Goal: Information Seeking & Learning: Learn about a topic

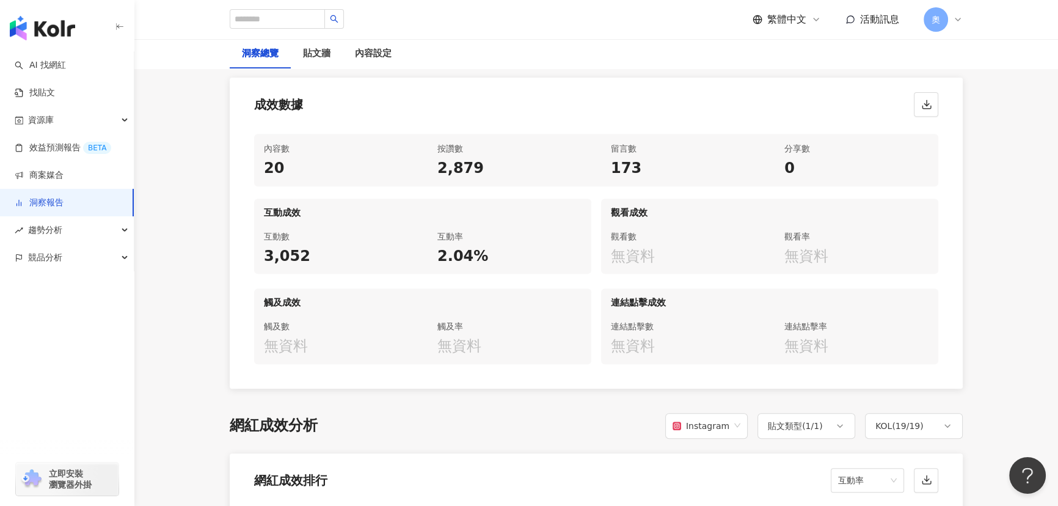
scroll to position [557, 0]
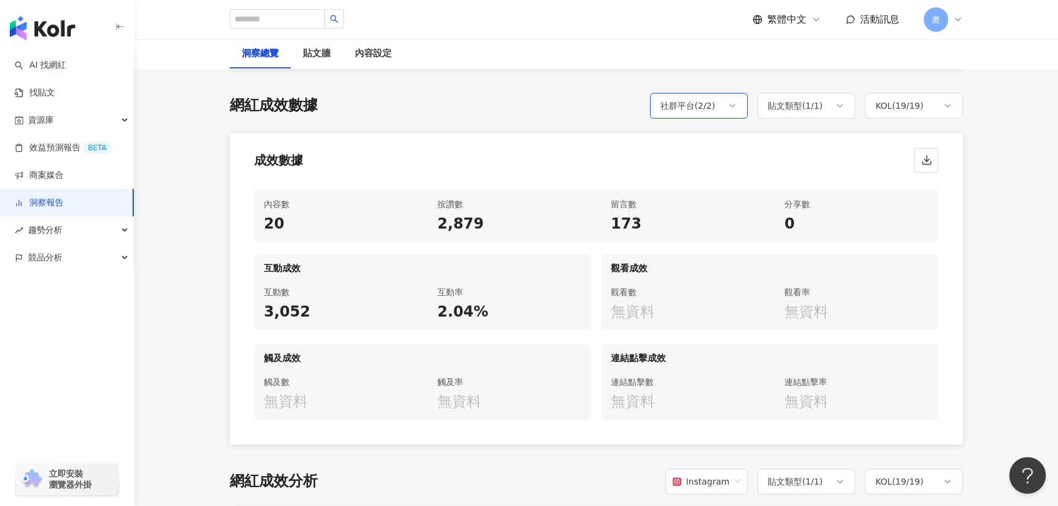
click at [727, 108] on div "社群平台 ( 2 / 2 )" at bounding box center [699, 106] width 98 height 26
click at [711, 199] on span "Facebook" at bounding box center [700, 193] width 50 height 13
click at [912, 110] on div "KOL ( 19 / 19 )" at bounding box center [900, 105] width 48 height 15
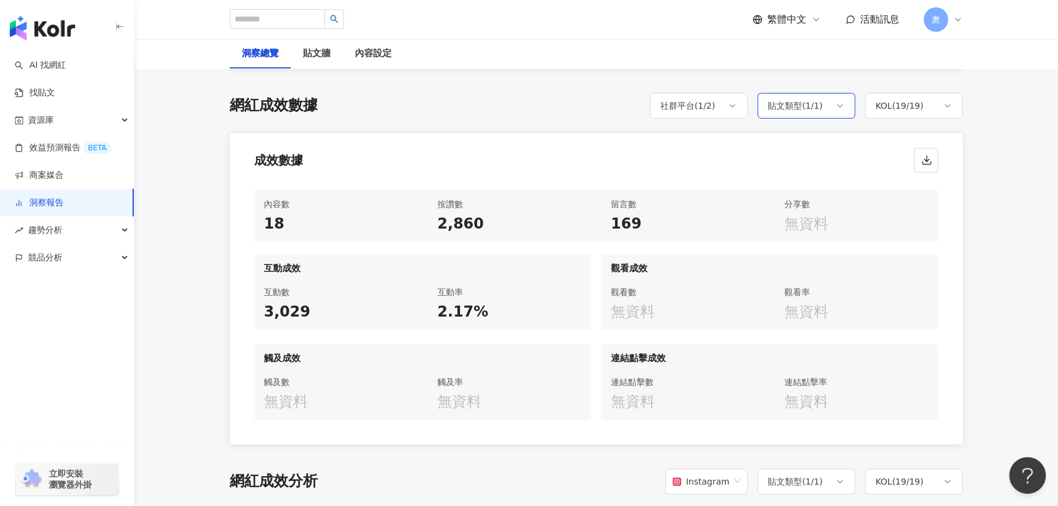
click at [836, 107] on icon at bounding box center [840, 106] width 10 height 10
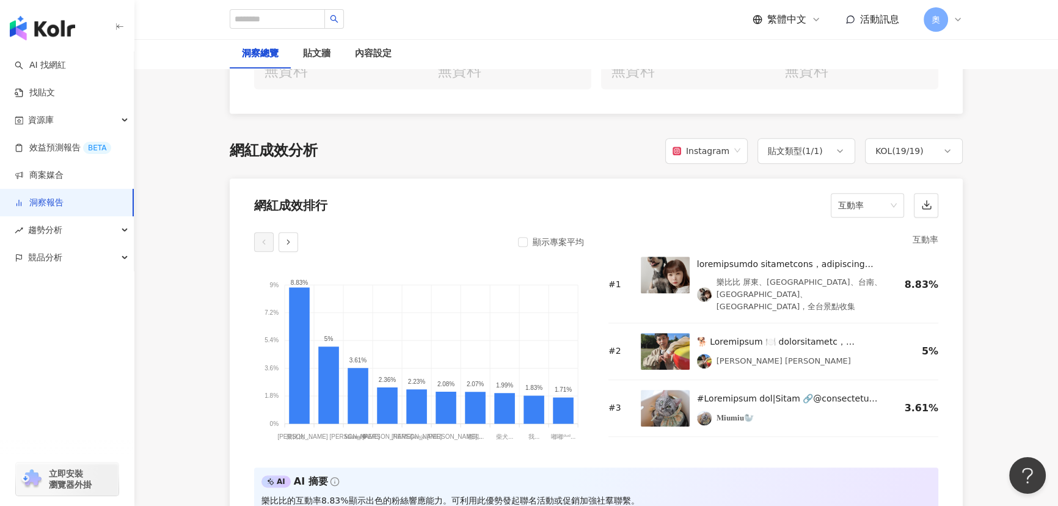
scroll to position [888, 0]
click at [887, 211] on span "互動率" at bounding box center [867, 203] width 59 height 23
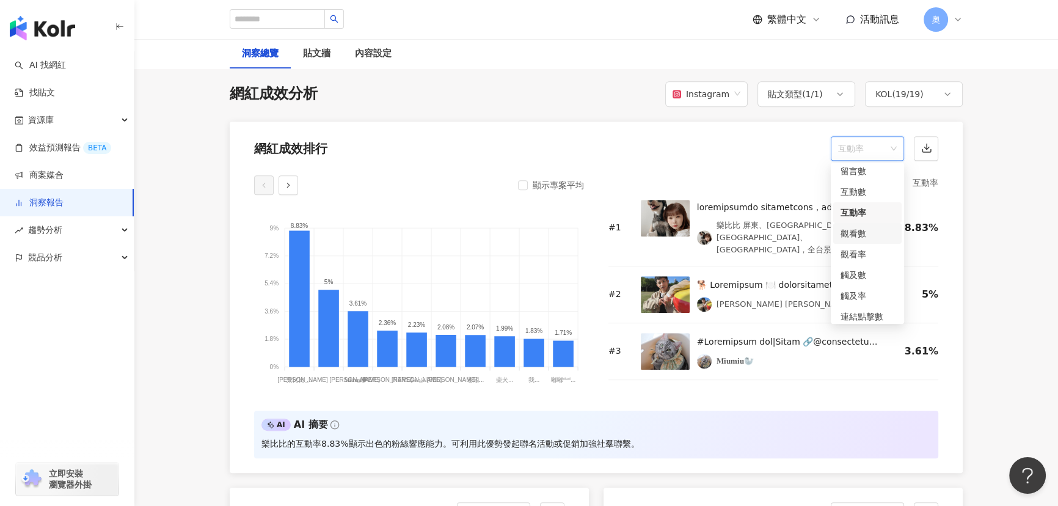
scroll to position [51, 0]
click at [874, 287] on div "連結點擊數" at bounding box center [868, 290] width 54 height 13
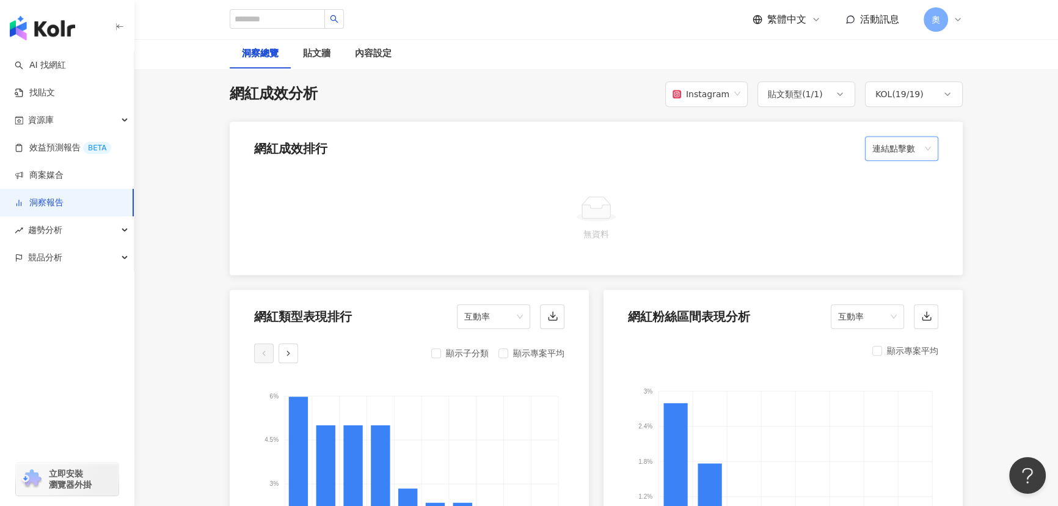
click at [887, 147] on span "連結點擊數" at bounding box center [902, 148] width 59 height 23
click at [892, 169] on div "按讚數" at bounding box center [902, 175] width 54 height 13
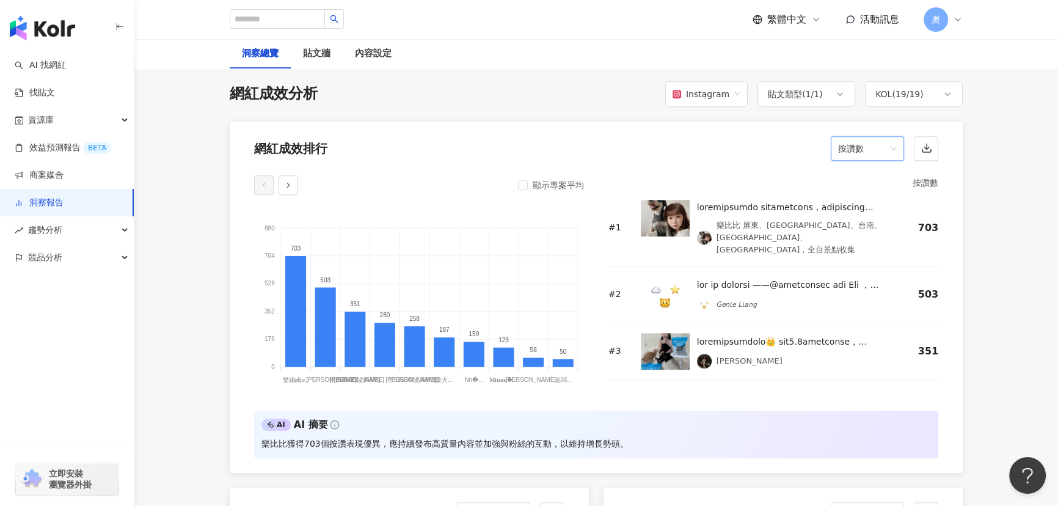
click at [877, 143] on span "按讚數" at bounding box center [867, 148] width 59 height 23
click at [876, 219] on div "互動數" at bounding box center [868, 216] width 54 height 13
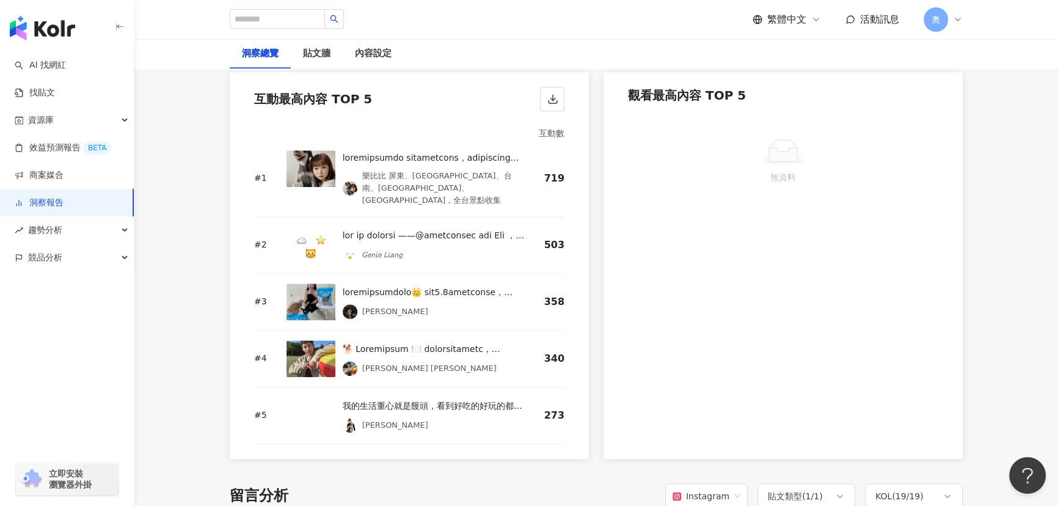
scroll to position [1666, 0]
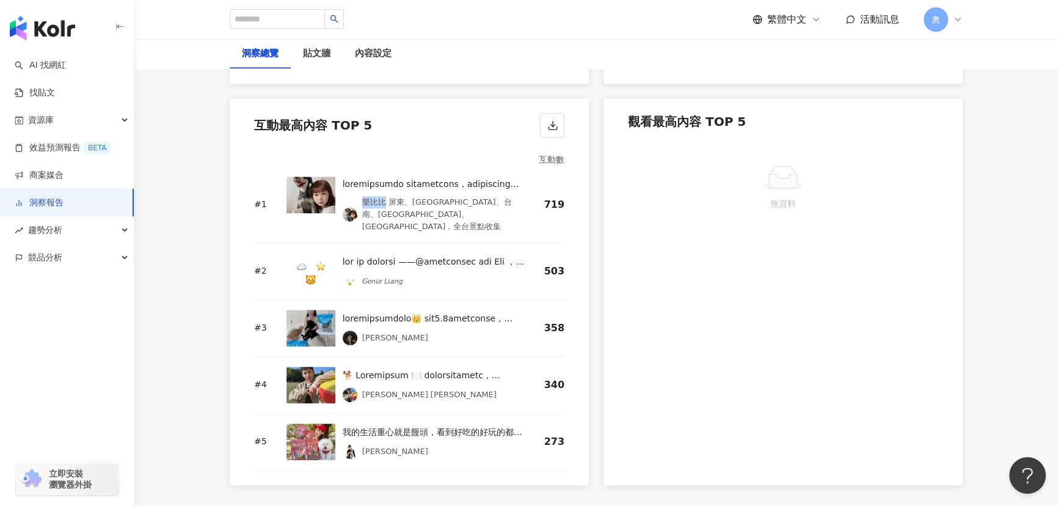
drag, startPoint x: 360, startPoint y: 199, endPoint x: 381, endPoint y: 202, distance: 21.6
click at [381, 202] on div "樂比比 屏東、[GEOGRAPHIC_DATA]、台南、[GEOGRAPHIC_DATA]、[GEOGRAPHIC_DATA]，全台景點收集" at bounding box center [443, 214] width 163 height 37
copy div "樂比比"
drag, startPoint x: 358, startPoint y: 269, endPoint x: 376, endPoint y: 270, distance: 18.4
click at [376, 274] on div "𝘎𝘦𝘯𝘪𝘦 𝘓𝘪𝘢𝘯𝘨" at bounding box center [434, 281] width 182 height 15
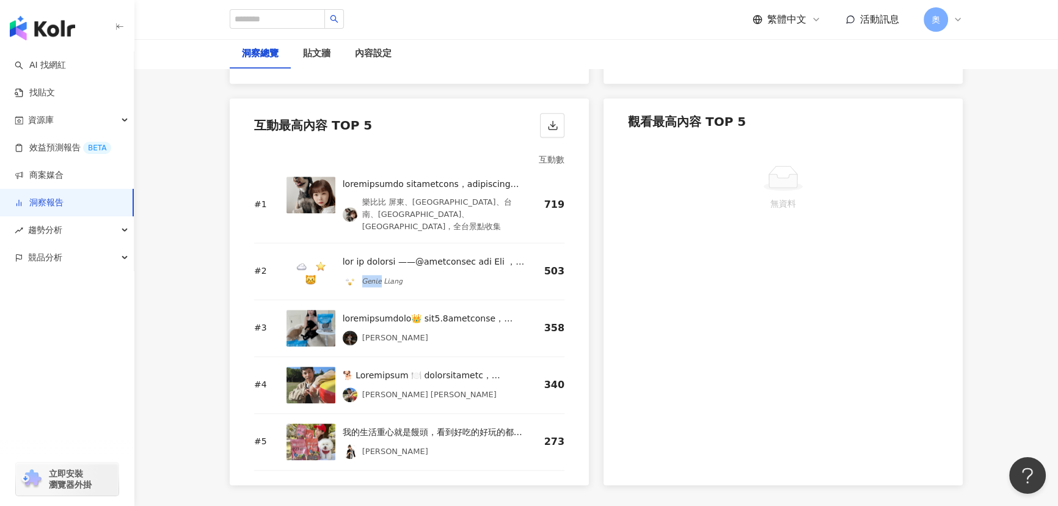
copy div "𝘎𝘦𝘯𝘪𝘦 𝘓𝘪𝘢𝘯"
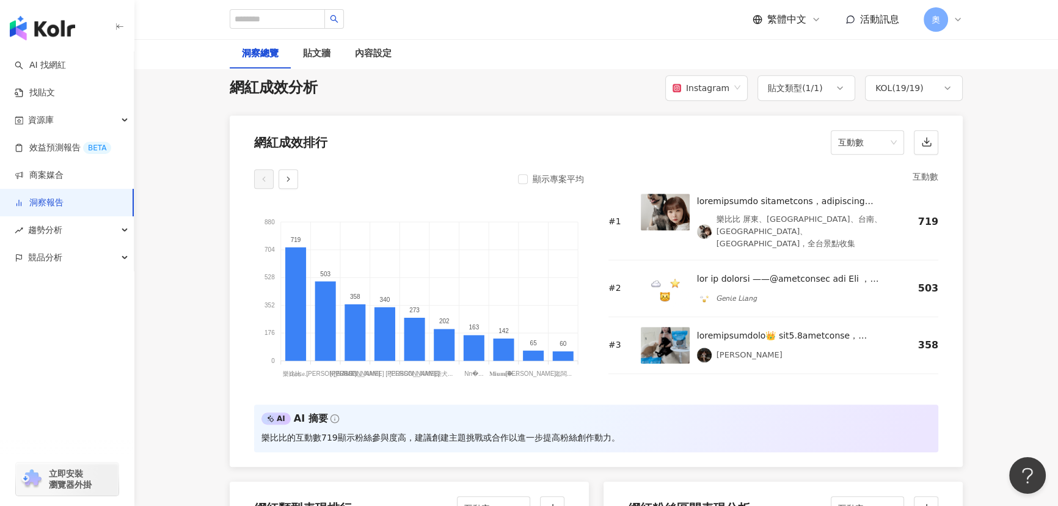
scroll to position [944, 0]
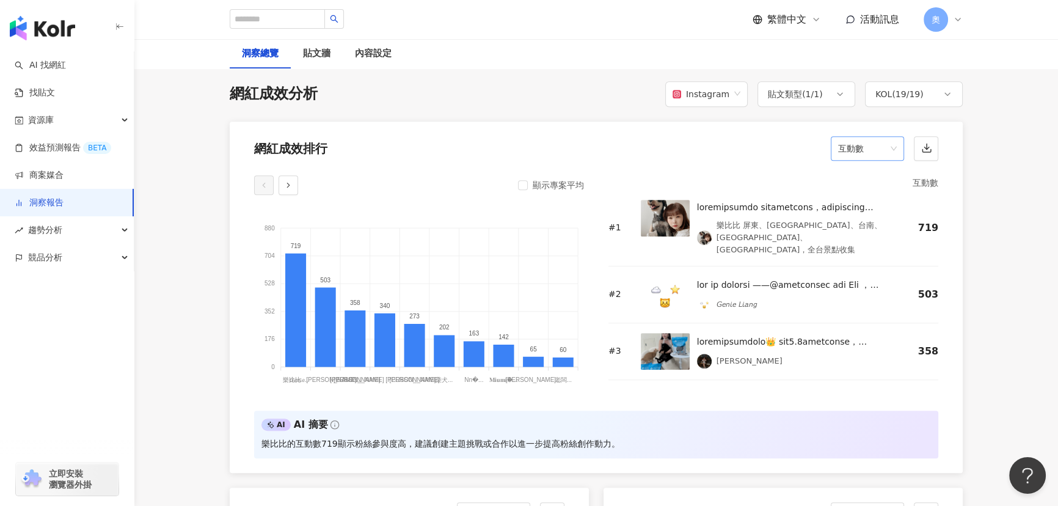
click at [855, 149] on span "互動數" at bounding box center [867, 148] width 59 height 23
click at [849, 238] on div "互動率" at bounding box center [868, 237] width 54 height 13
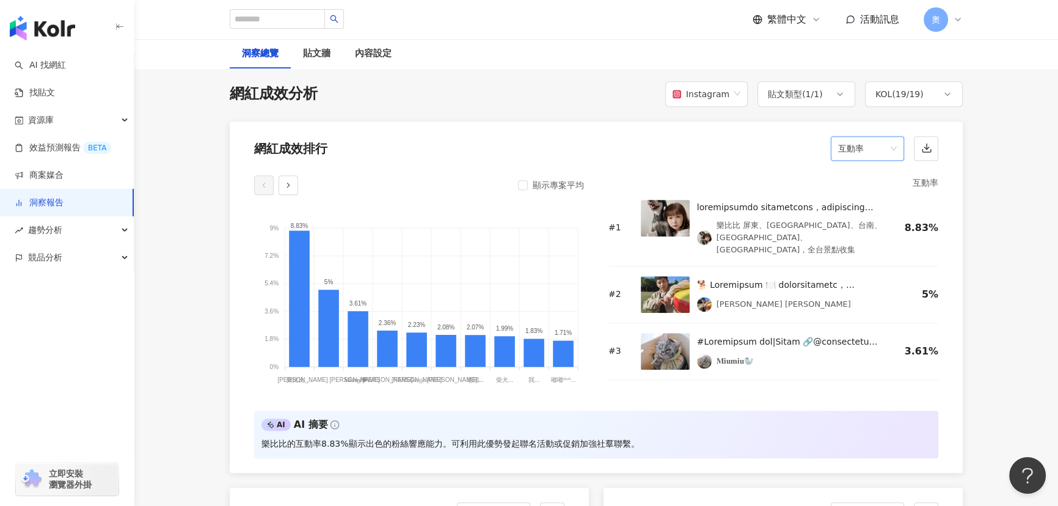
click at [868, 148] on span "互動率" at bounding box center [867, 148] width 59 height 23
click at [876, 273] on div "觀看率" at bounding box center [868, 279] width 54 height 13
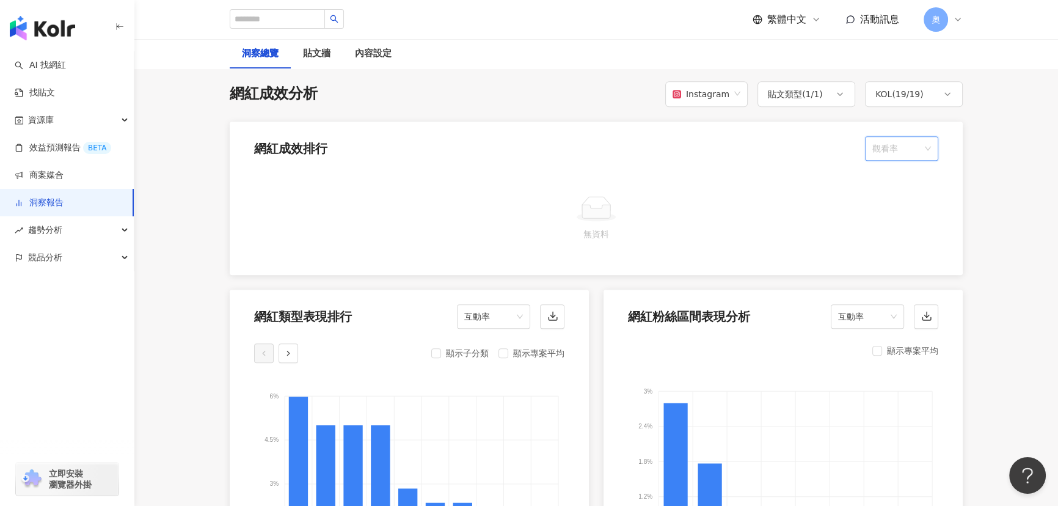
click at [903, 154] on span "觀看率" at bounding box center [902, 148] width 59 height 23
click at [887, 274] on div "觸及率" at bounding box center [902, 269] width 54 height 13
click at [904, 296] on div "網紅粉絲區間表現分析 互動率" at bounding box center [783, 313] width 359 height 46
click at [910, 137] on span "觸及率" at bounding box center [902, 148] width 59 height 23
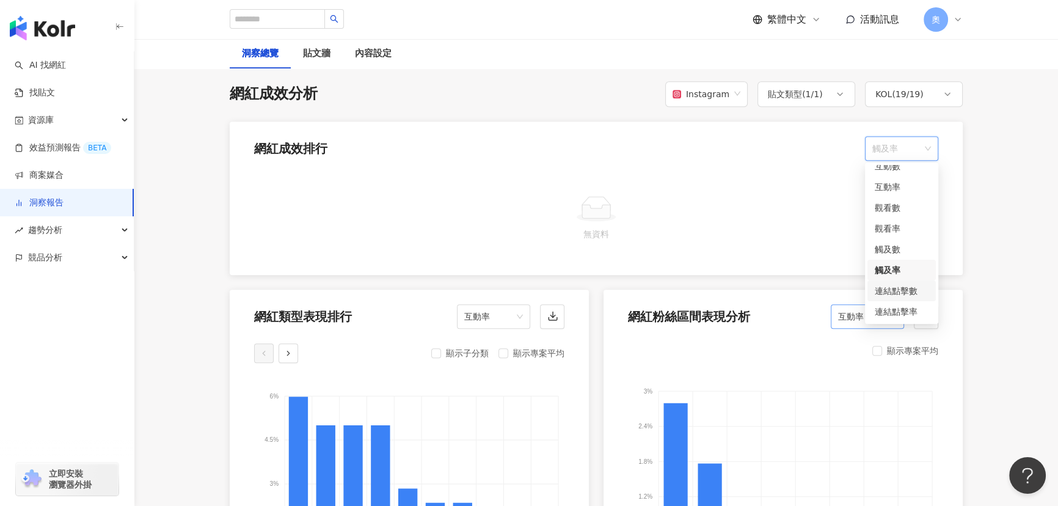
drag, startPoint x: 898, startPoint y: 293, endPoint x: 899, endPoint y: 307, distance: 14.2
click at [898, 293] on div "連結點擊數" at bounding box center [902, 290] width 54 height 13
click at [900, 309] on div "互動率" at bounding box center [867, 316] width 73 height 24
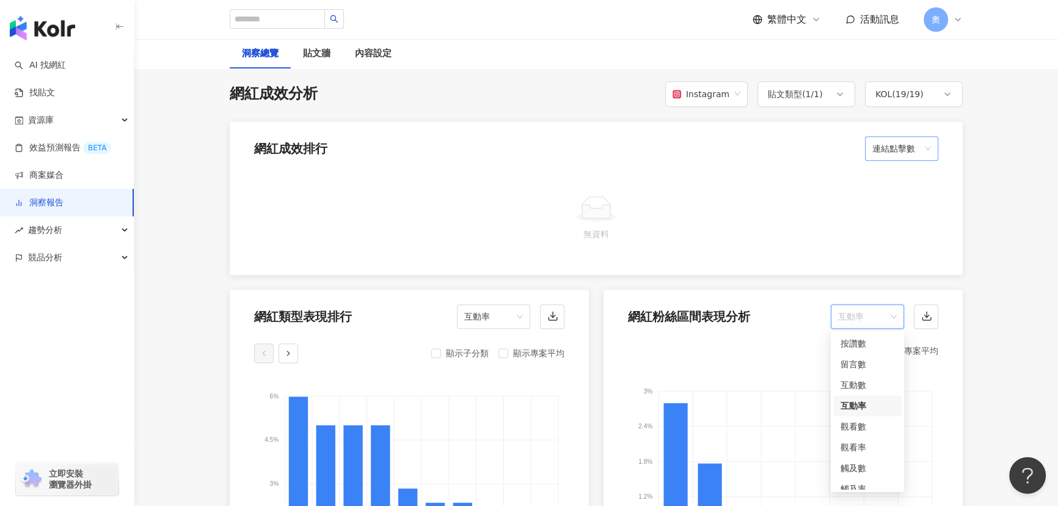
click at [909, 149] on span "連結點擊數" at bounding box center [902, 148] width 59 height 23
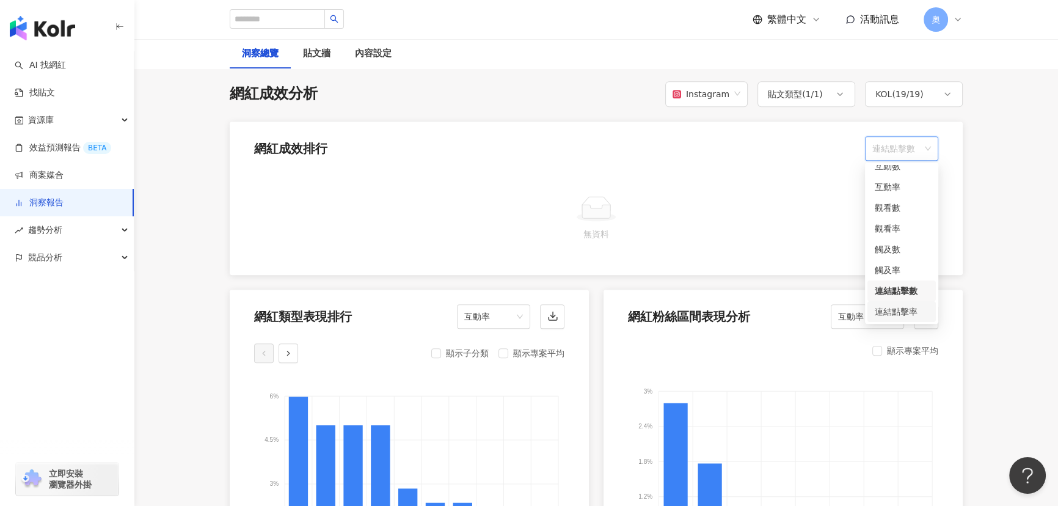
click at [893, 306] on div "連結點擊率" at bounding box center [902, 311] width 54 height 13
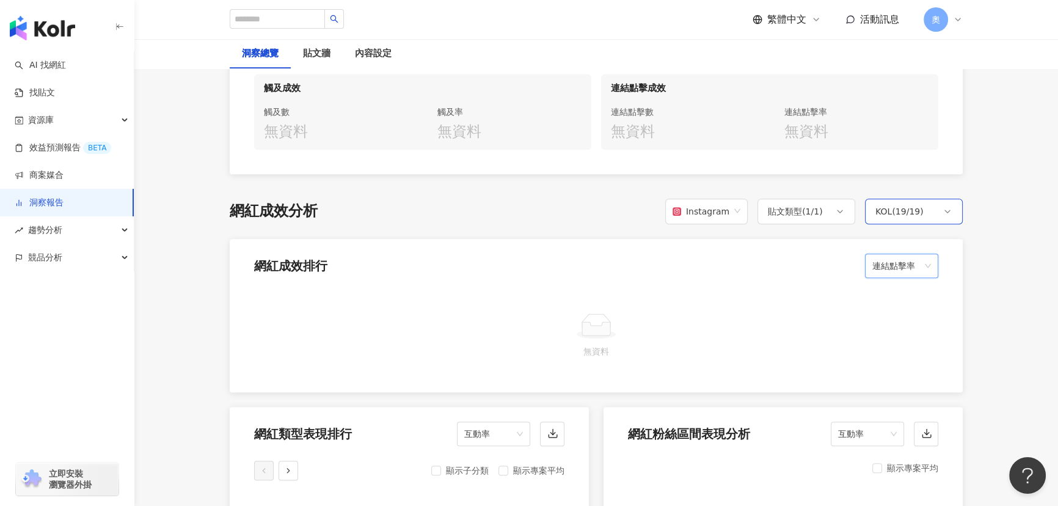
scroll to position [833, 0]
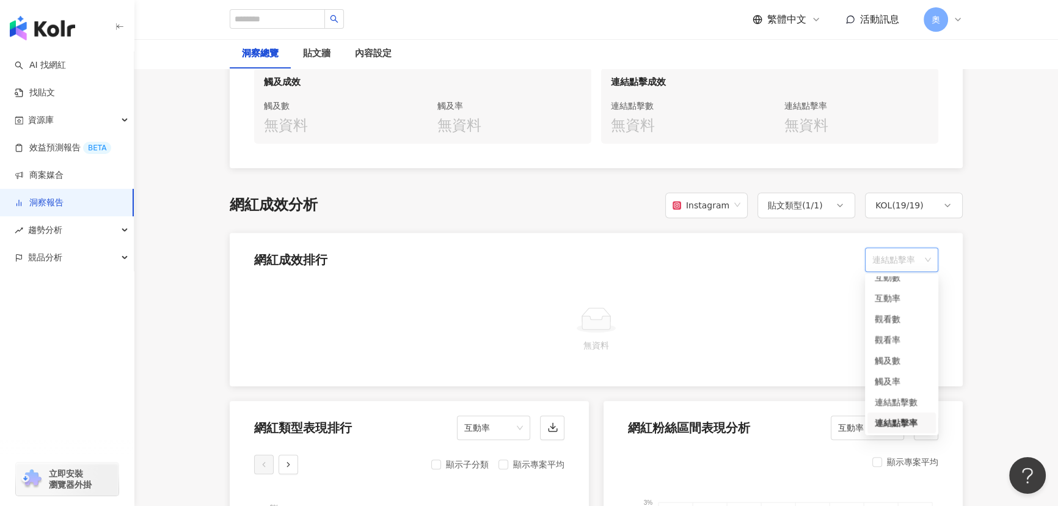
click at [906, 258] on span "連結點擊率" at bounding box center [902, 259] width 59 height 23
click at [907, 291] on div "按讚數" at bounding box center [902, 286] width 54 height 13
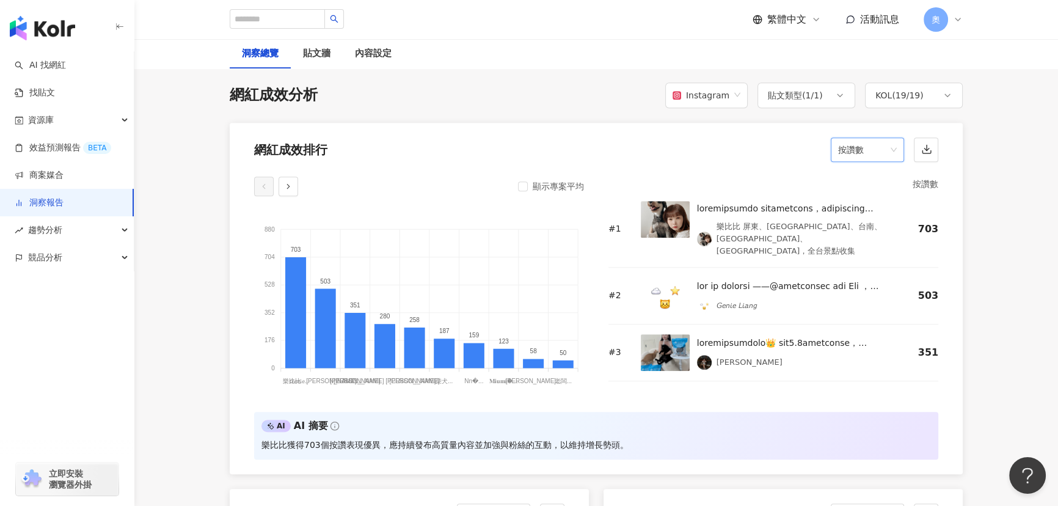
scroll to position [944, 0]
click at [888, 149] on span "按讚數" at bounding box center [867, 148] width 59 height 23
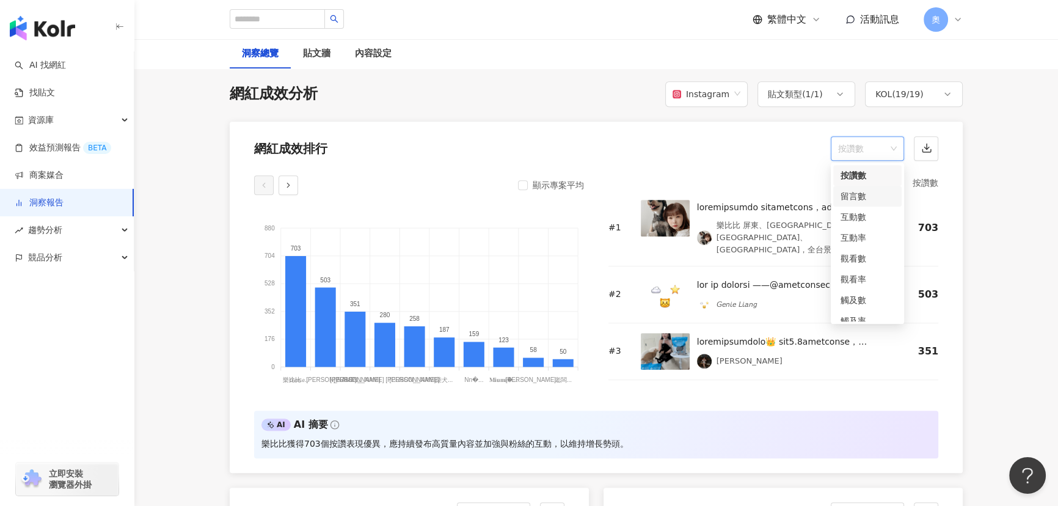
click at [882, 199] on div "留言數" at bounding box center [868, 195] width 54 height 13
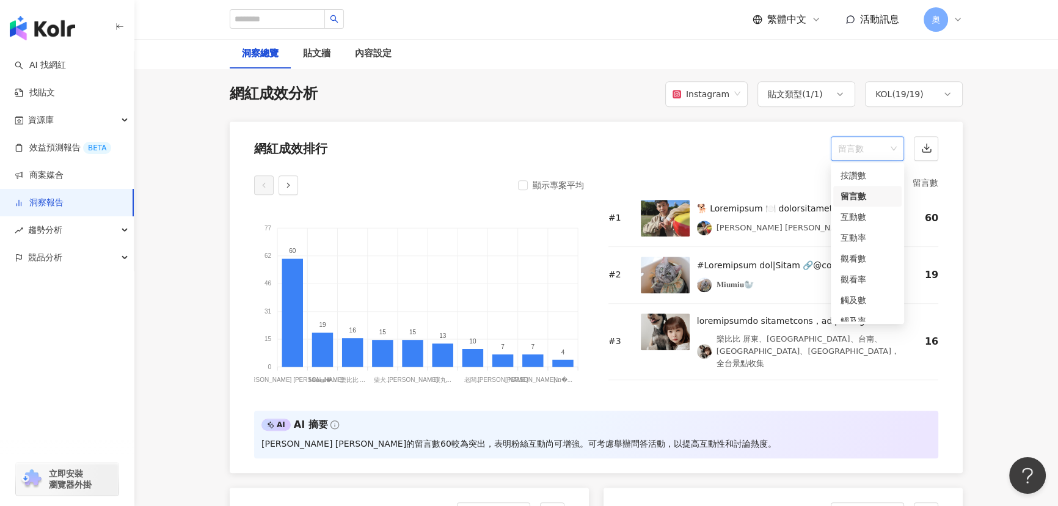
click at [879, 143] on span "留言數" at bounding box center [867, 148] width 59 height 23
click at [856, 234] on div "互動率" at bounding box center [868, 237] width 54 height 13
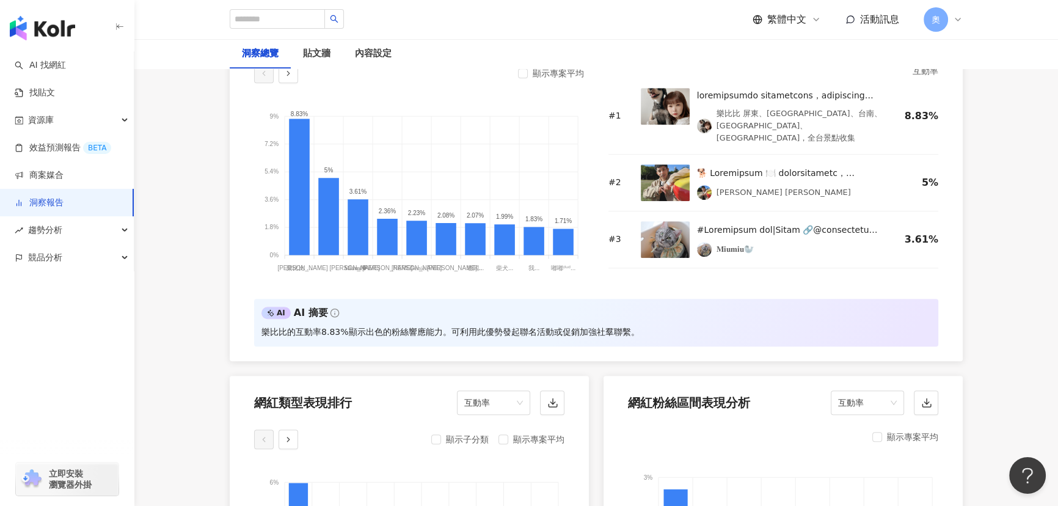
scroll to position [1055, 0]
drag, startPoint x: 712, startPoint y: 178, endPoint x: 745, endPoint y: 178, distance: 33.6
click at [745, 186] on div "[PERSON_NAME] [PERSON_NAME]" at bounding box center [799, 193] width 205 height 15
copy div "[PERSON_NAME] [PERSON_NAME]"
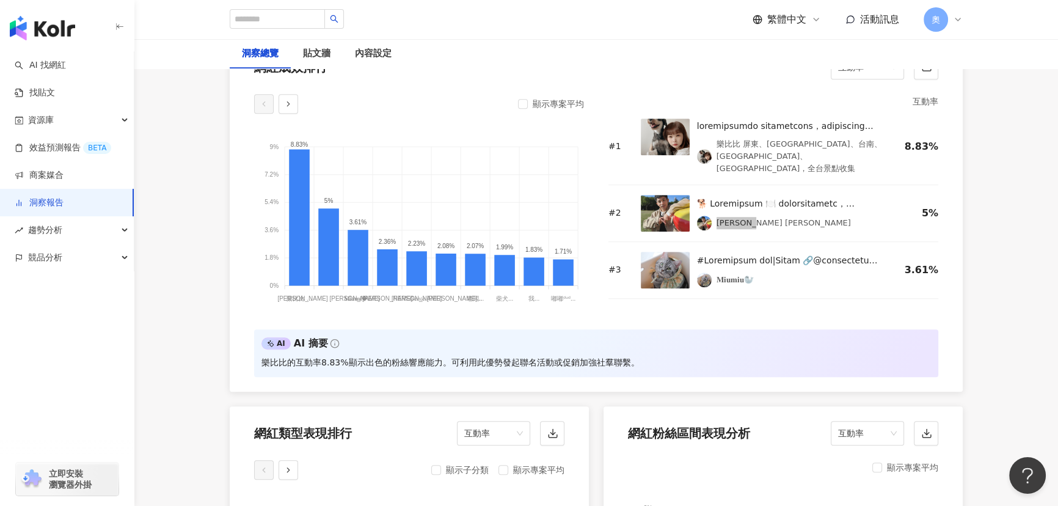
scroll to position [1000, 0]
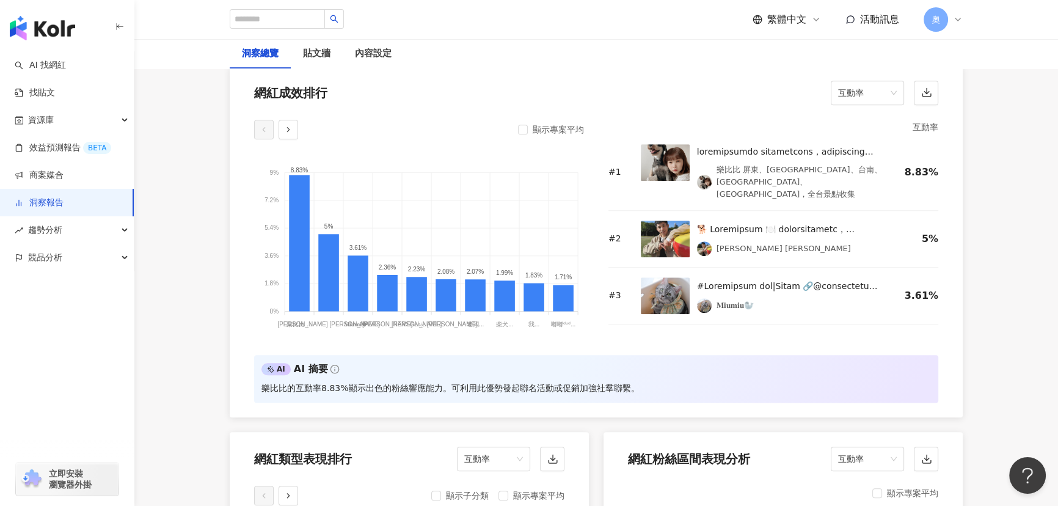
click at [761, 222] on div at bounding box center [799, 229] width 205 height 15
click at [667, 225] on img at bounding box center [665, 239] width 49 height 37
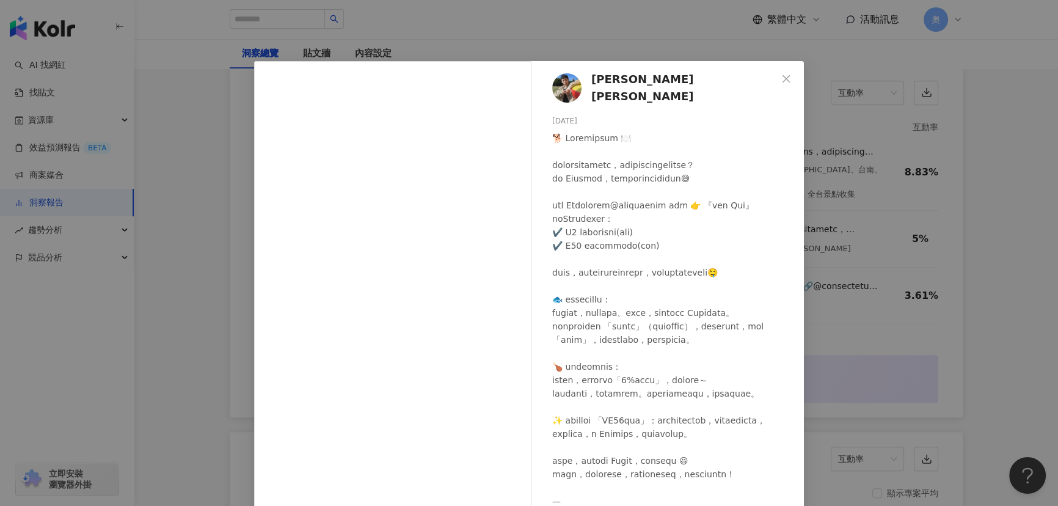
click at [993, 143] on div "[PERSON_NAME] [PERSON_NAME] [DATE] 280 60 查看原始貼文" at bounding box center [529, 253] width 1058 height 506
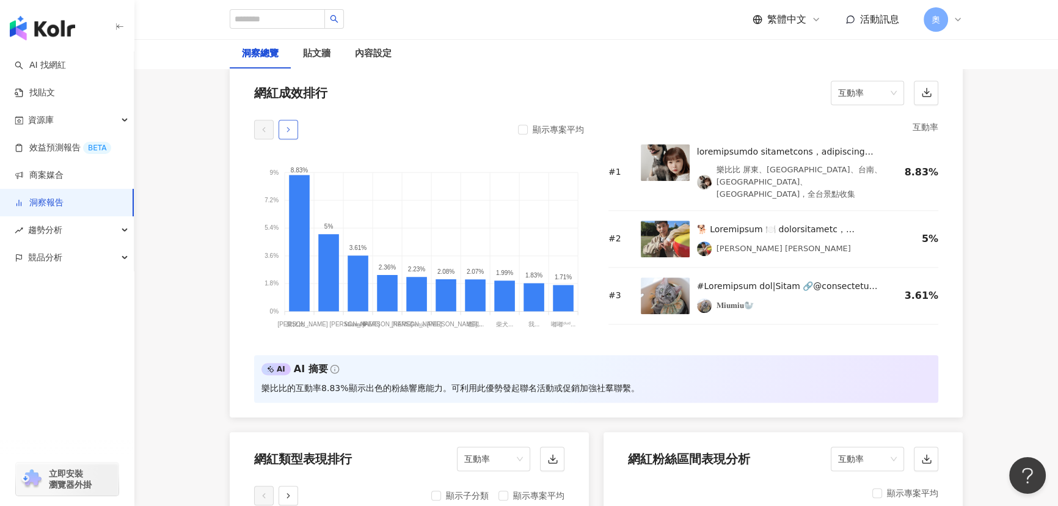
click at [282, 129] on button "button" at bounding box center [289, 130] width 20 height 20
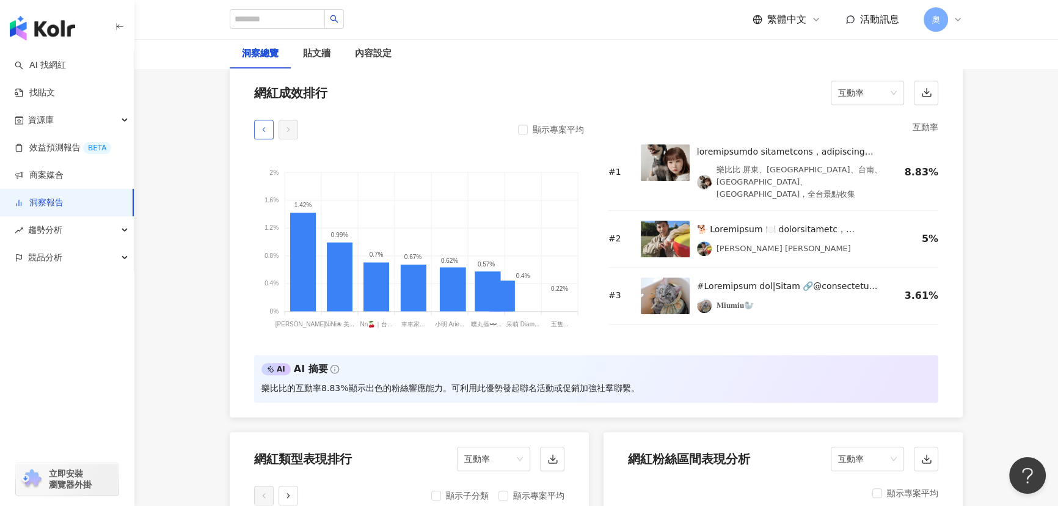
click at [262, 130] on icon "button" at bounding box center [264, 129] width 9 height 9
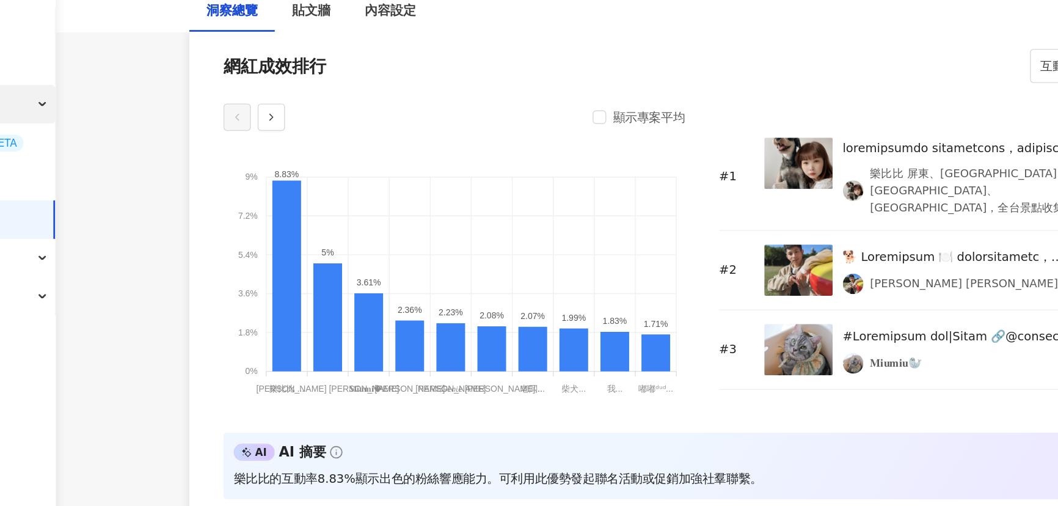
click at [103, 126] on div "資源庫" at bounding box center [67, 119] width 134 height 27
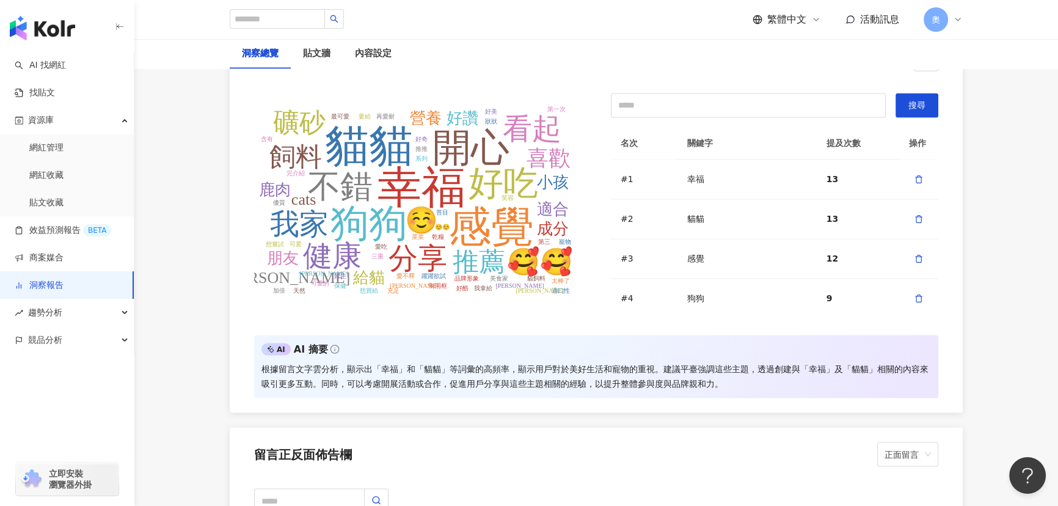
scroll to position [2782, 0]
drag, startPoint x: 373, startPoint y: 349, endPoint x: 449, endPoint y: 350, distance: 75.8
click at [449, 361] on div "根據留言文字雲分析，顯示出「幸福」和「貓貓」等詞彙的高頻率，顯示用戶對於美好生活和寵物的重視。建議平臺強調這些主題，透過創建與「幸福」及「貓貓」相關的內容來吸…" at bounding box center [597, 375] width 670 height 29
copy div "「幸福」和「貓貓」"
drag, startPoint x: 519, startPoint y: 351, endPoint x: 658, endPoint y: 351, distance: 138.1
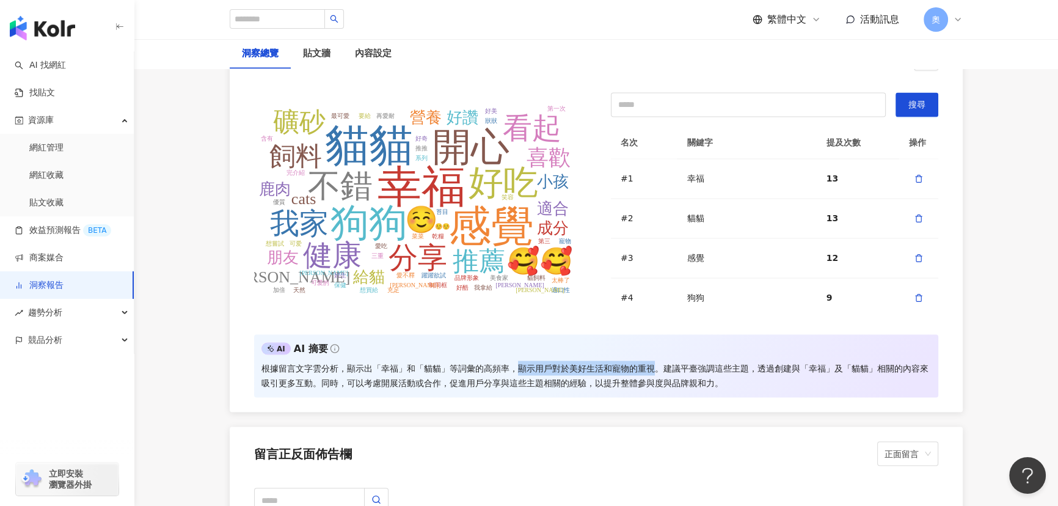
click at [658, 361] on div "根據留言文字雲分析，顯示出「幸福」和「貓貓」等詞彙的高頻率，顯示用戶對於美好生活和寵物的重視。建議平臺強調這些主題，透過創建與「幸福」及「貓貓」相關的內容來吸…" at bounding box center [597, 375] width 670 height 29
copy div "顯示用戶對於美好生活和寵物的重視"
click at [395, 362] on div "根據留言文字雲分析，顯示出「幸福」和「貓貓」等詞彙的高頻率，顯示用戶對於美好生活和寵物的重視。建議平臺強調這些主題，透過創建與「幸福」及「貓貓」相關的內容來吸…" at bounding box center [597, 375] width 670 height 29
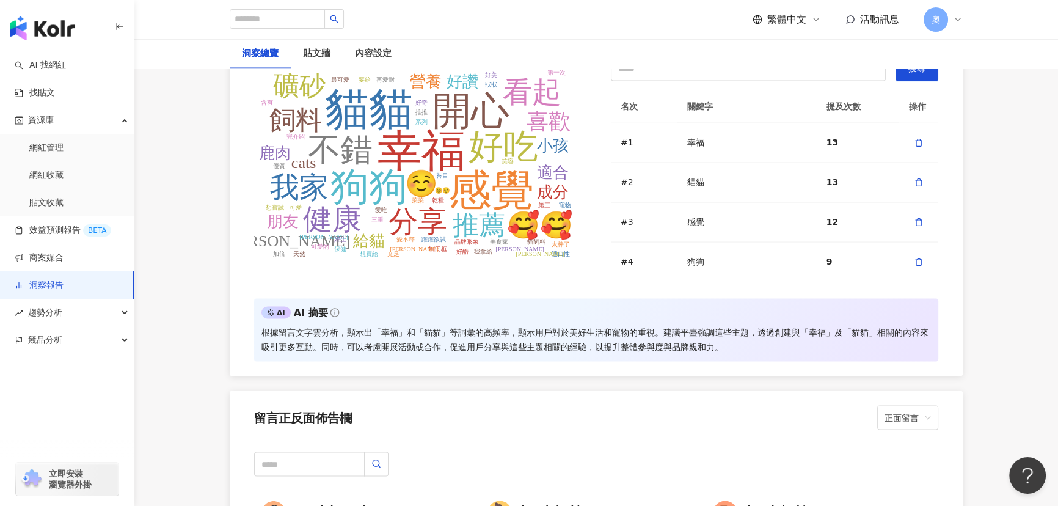
scroll to position [2838, 0]
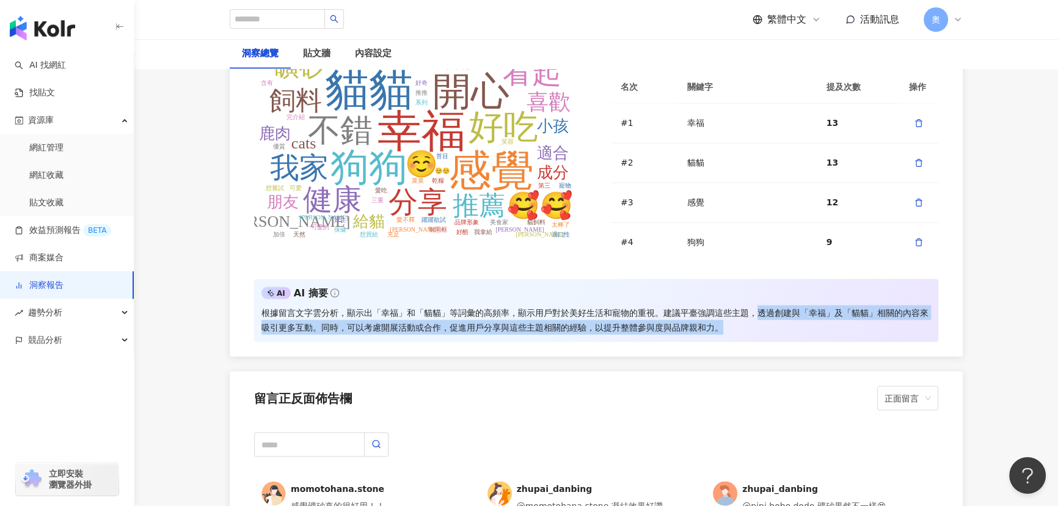
drag, startPoint x: 758, startPoint y: 299, endPoint x: 791, endPoint y: 297, distance: 32.4
click at [770, 305] on div "根據留言文字雲分析，顯示出「幸福」和「貓貓」等詞彙的高頻率，顯示用戶對於美好生活和寵物的重視。建議平臺強調這些主題，透過創建與「幸福」及「貓貓」相關的內容來吸…" at bounding box center [597, 319] width 670 height 29
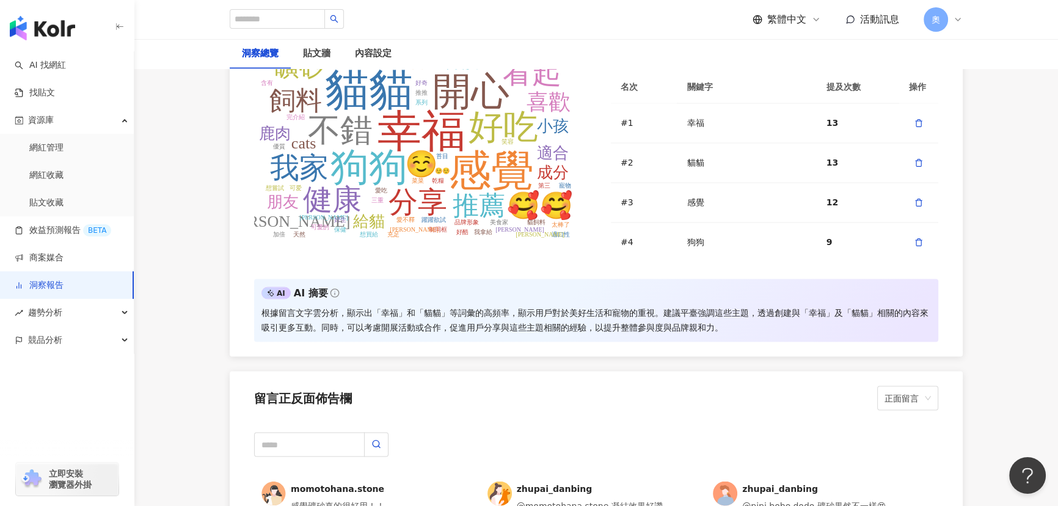
click at [805, 305] on div "根據留言文字雲分析，顯示出「幸福」和「貓貓」等詞彙的高頻率，顯示用戶對於美好生活和寵物的重視。建議平臺強調這些主題，透過創建與「幸福」及「貓貓」相關的內容來吸…" at bounding box center [597, 319] width 670 height 29
drag, startPoint x: 807, startPoint y: 325, endPoint x: 775, endPoint y: 315, distance: 34.0
click at [807, 325] on div "AI AI 摘要 根據留言文字雲分析，顯示出「幸福」和「貓貓」等詞彙的高頻率，顯示用戶對於美好生活和寵物的重視。建議平臺強調這些主題，透過創建與「幸福」及「貓…" at bounding box center [596, 310] width 684 height 62
drag, startPoint x: 758, startPoint y: 293, endPoint x: 312, endPoint y: 313, distance: 446.5
click at [312, 313] on div "根據留言文字雲分析，顯示出「幸福」和「貓貓」等詞彙的高頻率，顯示用戶對於美好生活和寵物的重視。建議平臺強調這些主題，透過創建與「幸福」及「貓貓」相關的內容來吸…" at bounding box center [597, 319] width 670 height 29
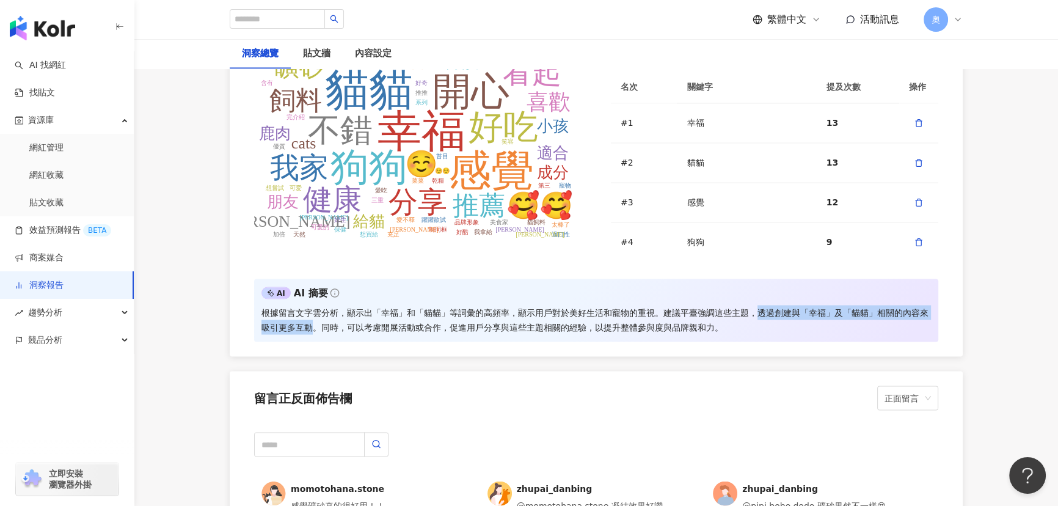
copy div "透過創建與「幸福」及「貓貓」相關的內容來吸引更多互動"
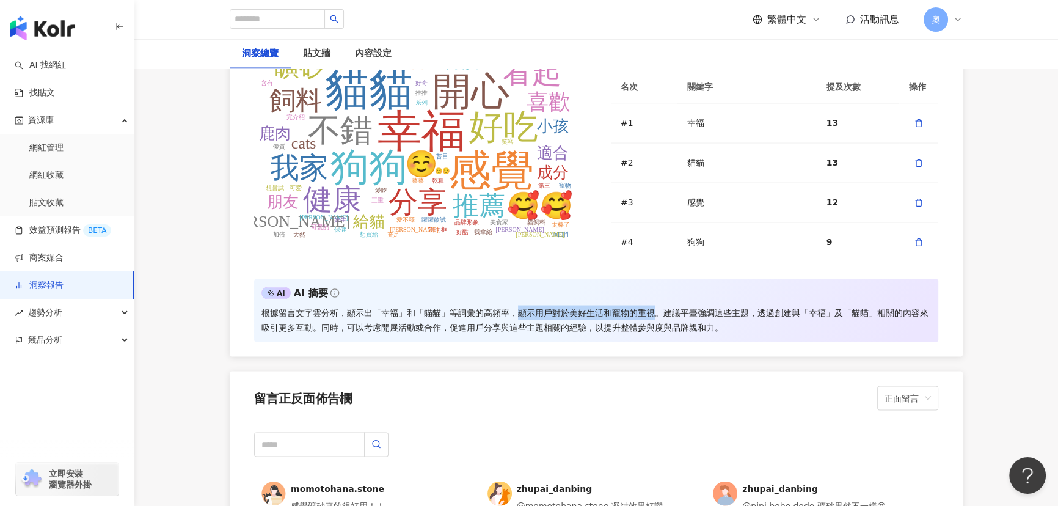
drag, startPoint x: 519, startPoint y: 296, endPoint x: 654, endPoint y: 296, distance: 134.4
click at [654, 305] on div "根據留言文字雲分析，顯示出「幸福」和「貓貓」等詞彙的高頻率，顯示用戶對於美好生活和寵物的重視。建議平臺強調這些主題，透過創建與「幸福」及「貓貓」相關的內容來吸…" at bounding box center [597, 319] width 670 height 29
click at [538, 305] on div "根據留言文字雲分析，顯示出「幸福」和「貓貓」等詞彙的高頻率，顯示用戶對於美好生活和寵物的重視。建議平臺強調這些主題，透過創建與「幸福」及「貓貓」相關的內容來吸…" at bounding box center [597, 319] width 670 height 29
drag, startPoint x: 487, startPoint y: 297, endPoint x: 653, endPoint y: 294, distance: 165.6
click at [653, 305] on div "根據留言文字雲分析，顯示出「幸福」和「貓貓」等詞彙的高頻率，顯示用戶對於美好生活和寵物的重視。建議平臺強調這些主題，透過創建與「幸福」及「貓貓」相關的內容來吸…" at bounding box center [597, 319] width 670 height 29
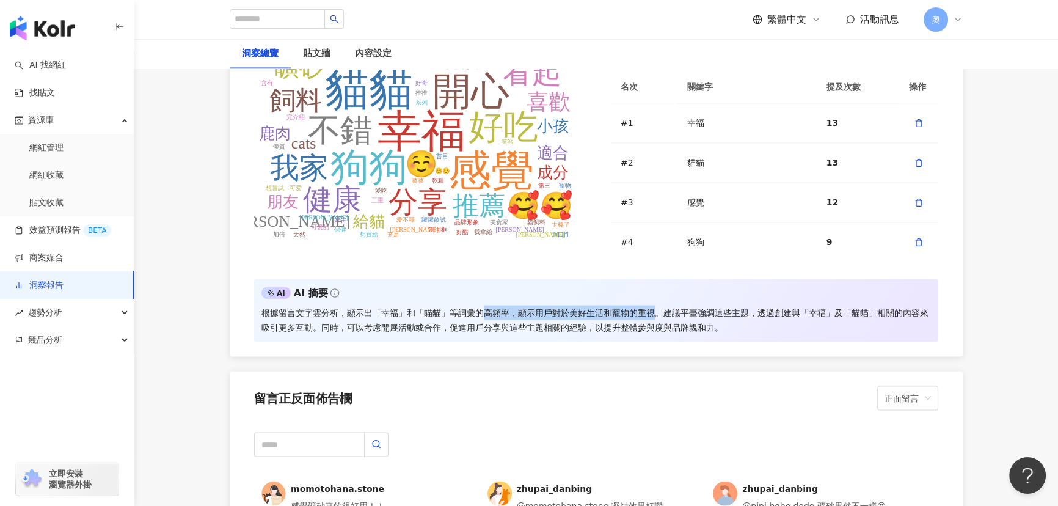
copy div "高頻率，顯示用戶對於美好生活和寵物的重視"
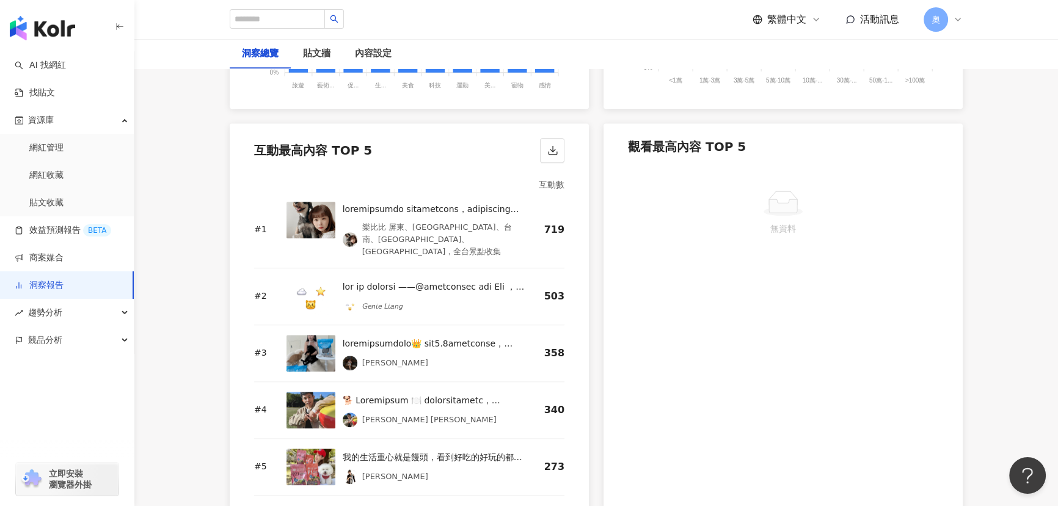
scroll to position [1616, 0]
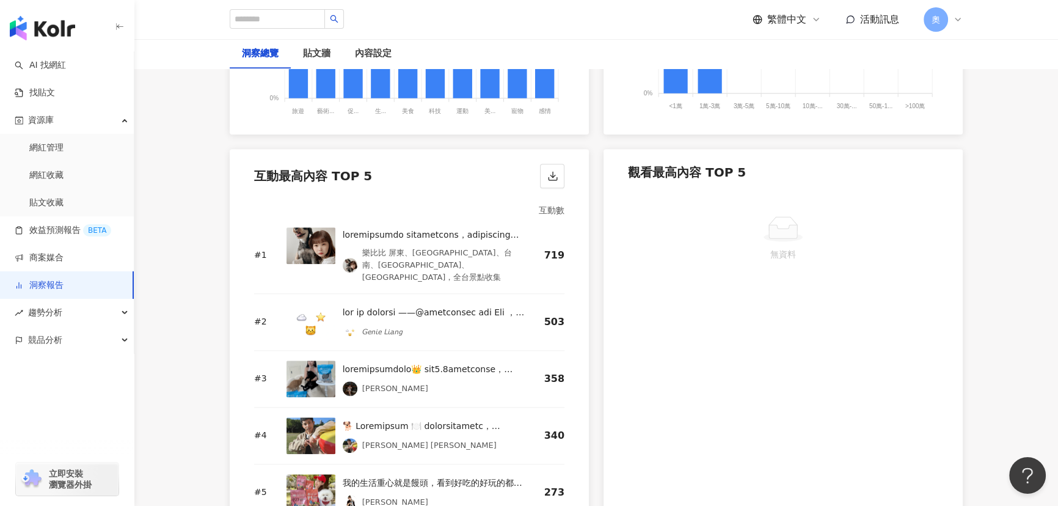
click at [321, 251] on img at bounding box center [311, 245] width 49 height 37
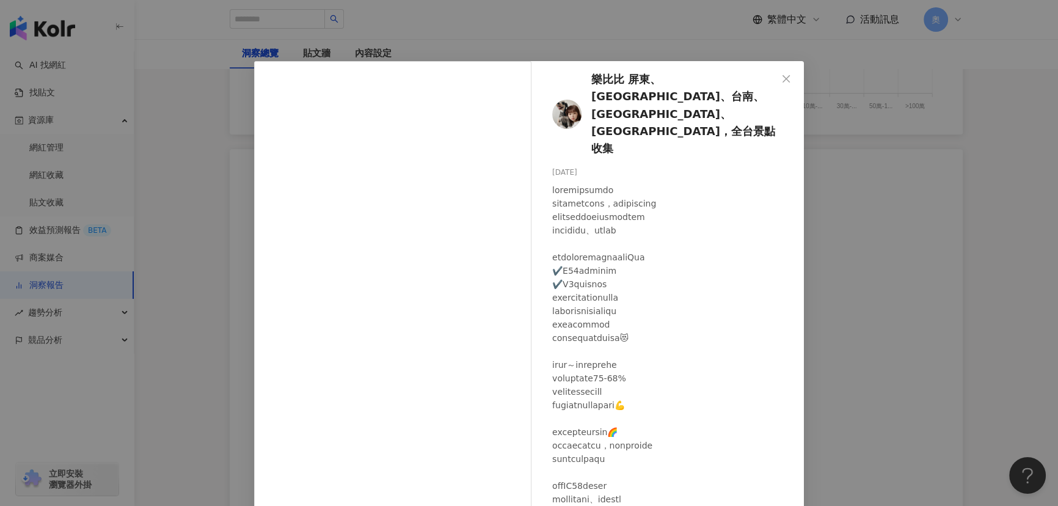
click at [662, 272] on div at bounding box center [673, 458] width 242 height 551
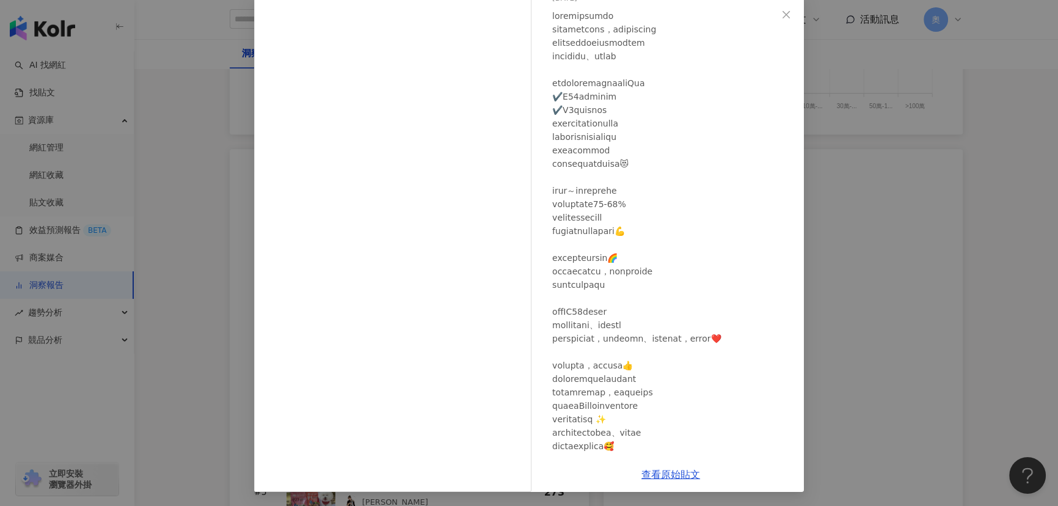
scroll to position [111, 0]
click at [689, 477] on link "查看原始貼文" at bounding box center [671, 475] width 59 height 12
click at [815, 252] on div "樂比比 屏東、高雄、台南、嘉義、[GEOGRAPHIC_DATA]，全台景點收集 [DATE] 703 16 查看原始貼文" at bounding box center [529, 253] width 1058 height 506
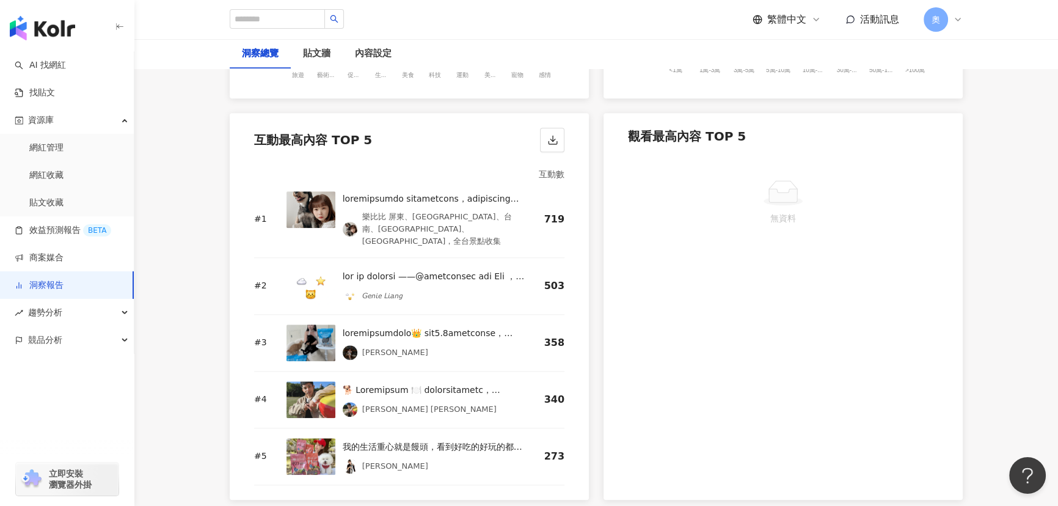
scroll to position [1671, 0]
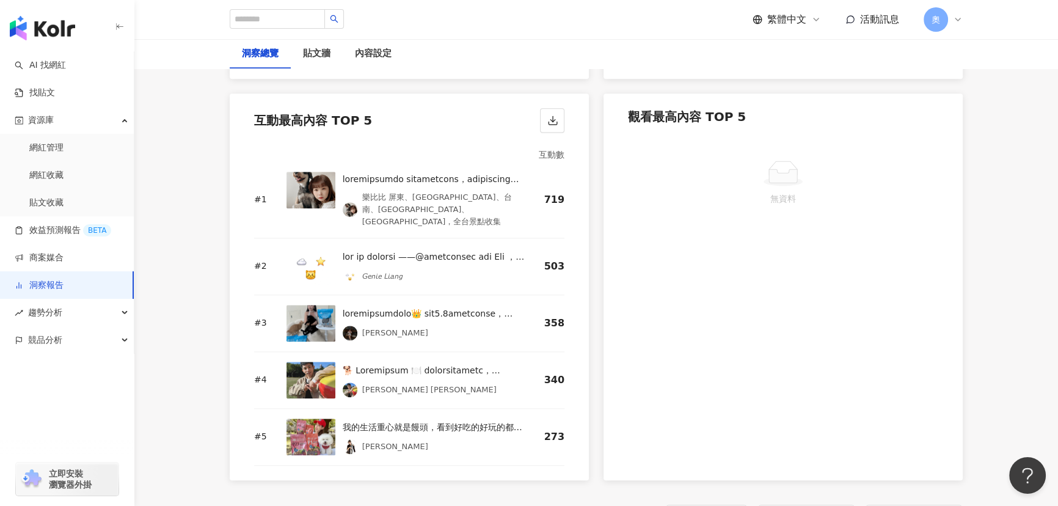
click at [305, 365] on img at bounding box center [311, 380] width 49 height 37
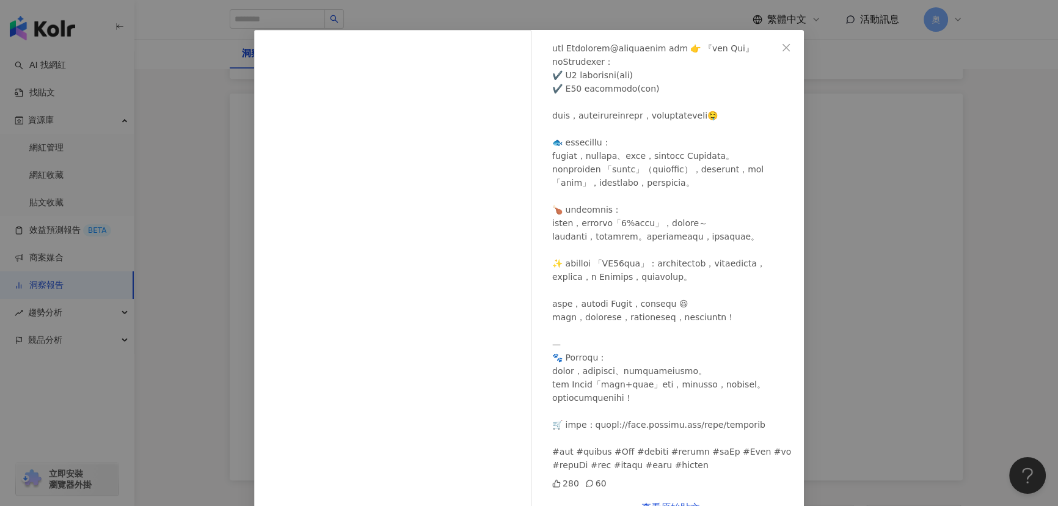
scroll to position [64, 0]
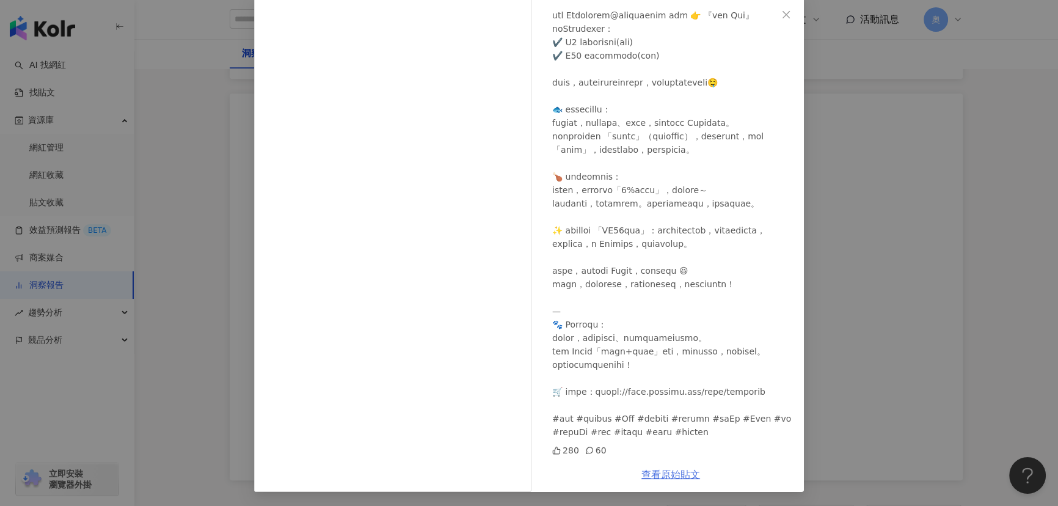
click at [686, 475] on link "查看原始貼文" at bounding box center [671, 475] width 59 height 12
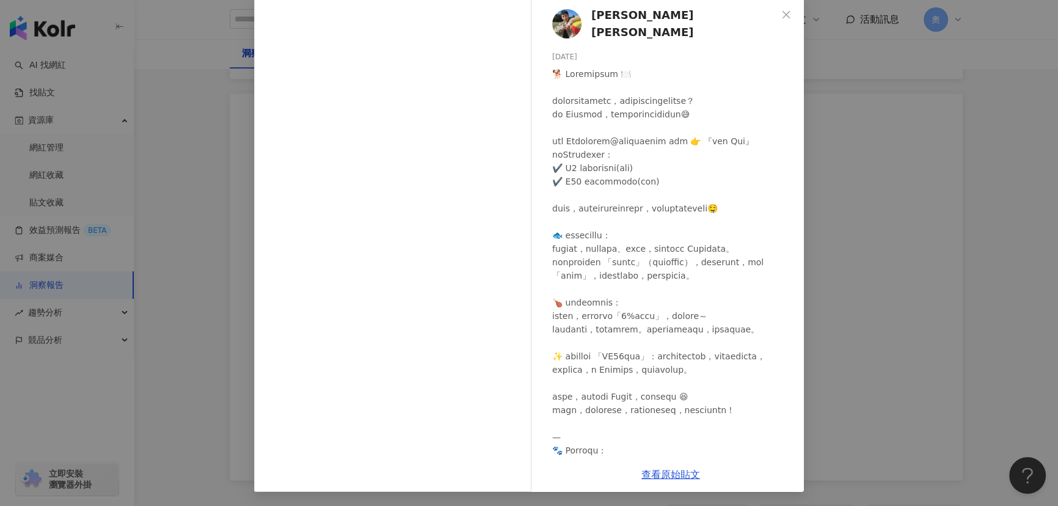
click at [884, 159] on div "[PERSON_NAME] [PERSON_NAME] [DATE] 280 60 查看原始貼文" at bounding box center [529, 253] width 1058 height 506
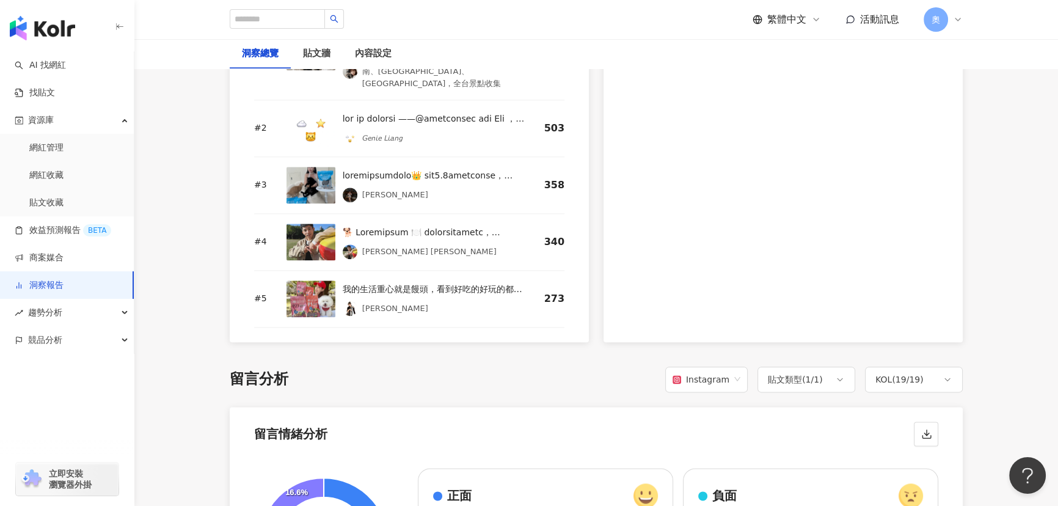
scroll to position [1838, 0]
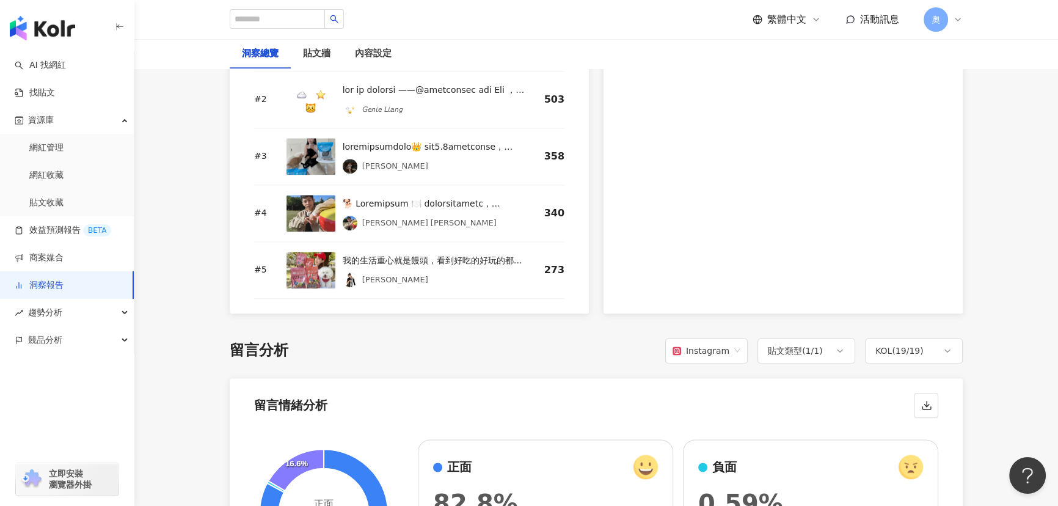
click at [470, 253] on div "我的生活重心就是饅頭，看到好吃的好玩的都想帶著他體驗 看到饅頭開心，我就很開心 最近發現 @hrspetfood 有新的飼料 馬上買給饅頭吃看看 耐吉斯 P系…" at bounding box center [434, 260] width 182 height 15
click at [501, 139] on div at bounding box center [434, 146] width 182 height 15
click at [314, 138] on img at bounding box center [311, 156] width 49 height 37
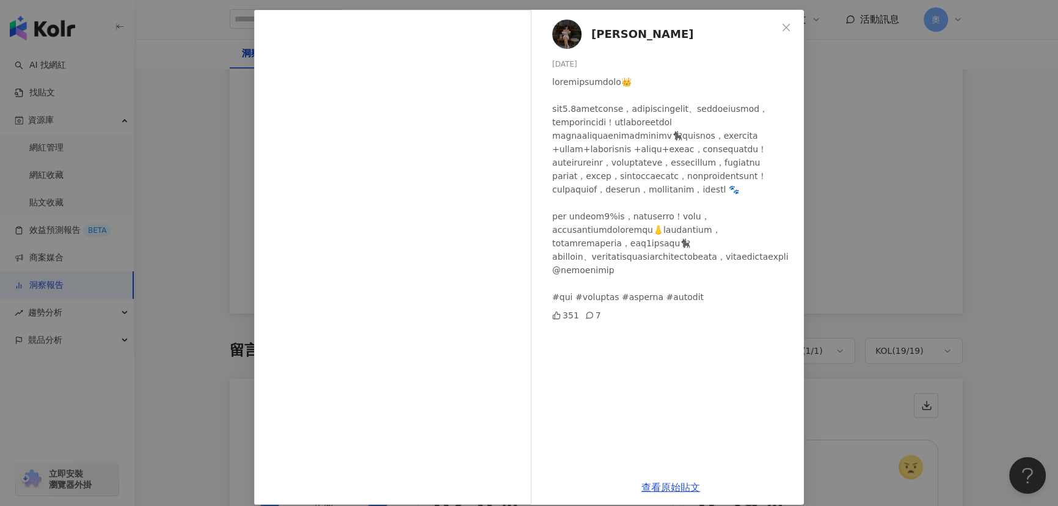
scroll to position [64, 0]
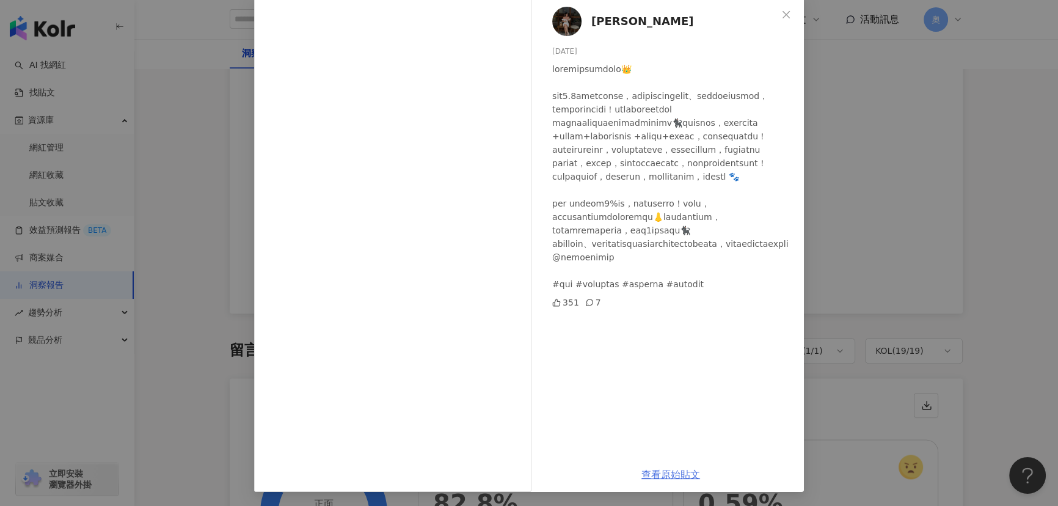
click at [674, 471] on link "查看原始貼文" at bounding box center [671, 475] width 59 height 12
click at [906, 152] on div "[PERSON_NAME] L [DATE] 351 7 查看原始貼文" at bounding box center [529, 253] width 1058 height 506
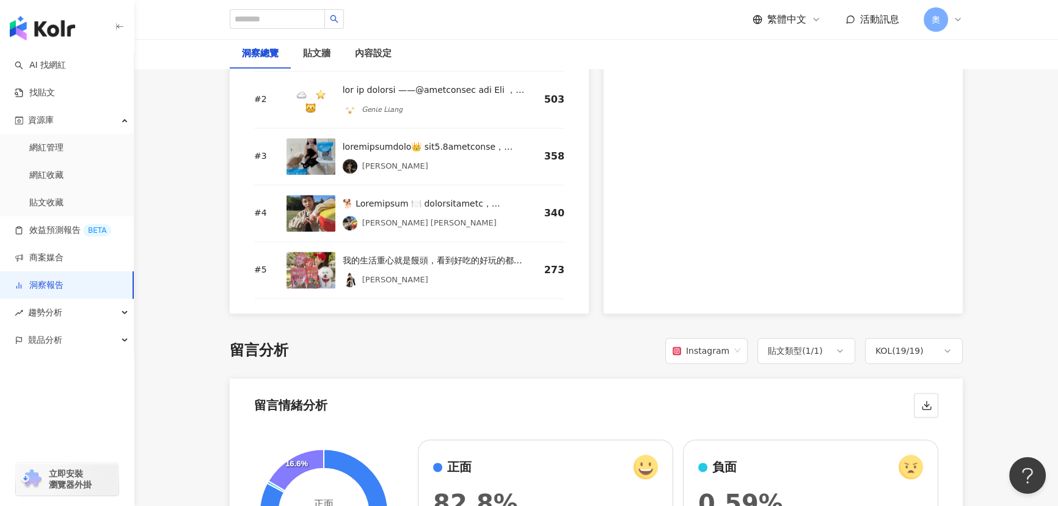
click at [315, 253] on img at bounding box center [311, 270] width 49 height 37
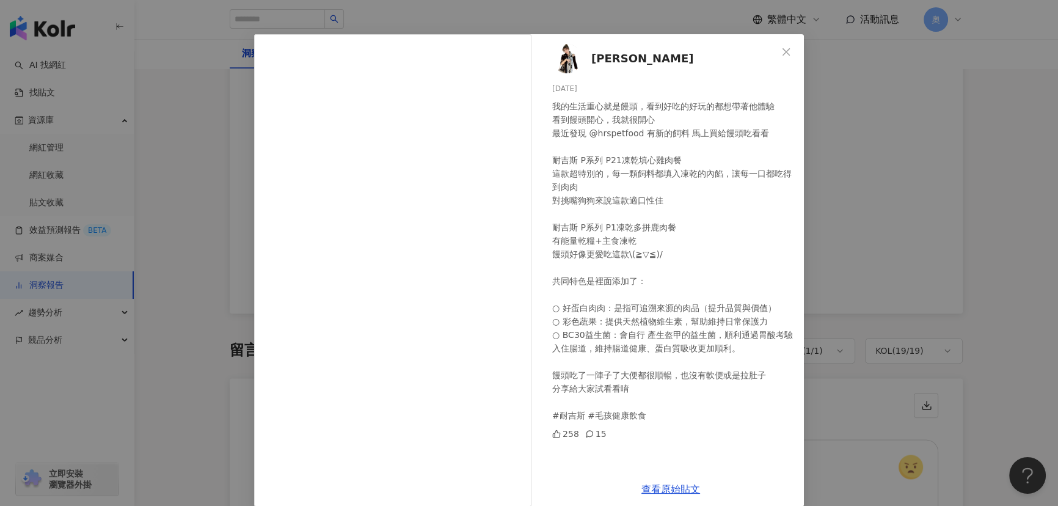
scroll to position [42, 0]
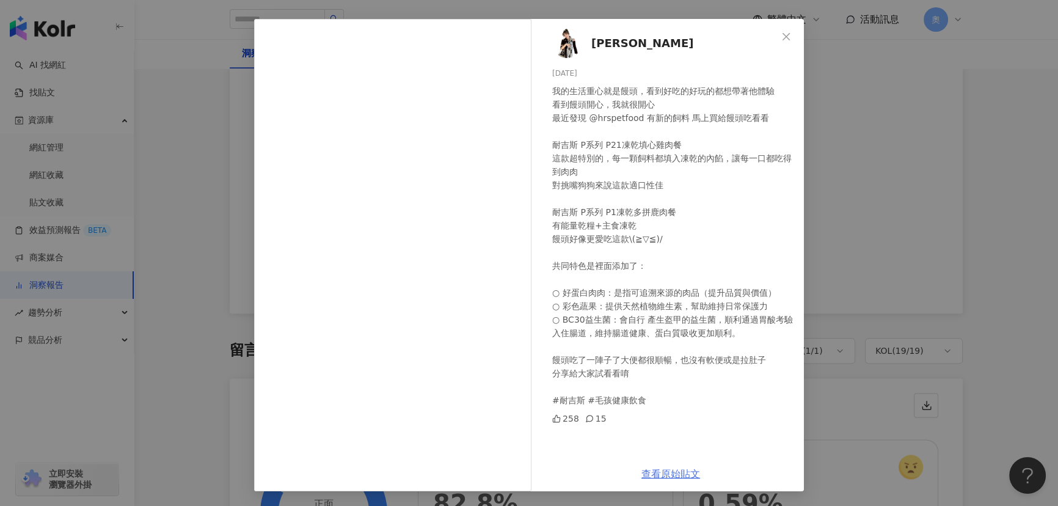
click at [661, 468] on link "查看原始貼文" at bounding box center [671, 474] width 59 height 12
click at [885, 169] on div "[PERSON_NAME] [DATE] 我的生活重心就是饅頭，看到好吃的好玩的都想帶著他體驗 看到饅頭開心，我就很開心 最近發現 @hrspetfood 有…" at bounding box center [529, 253] width 1058 height 506
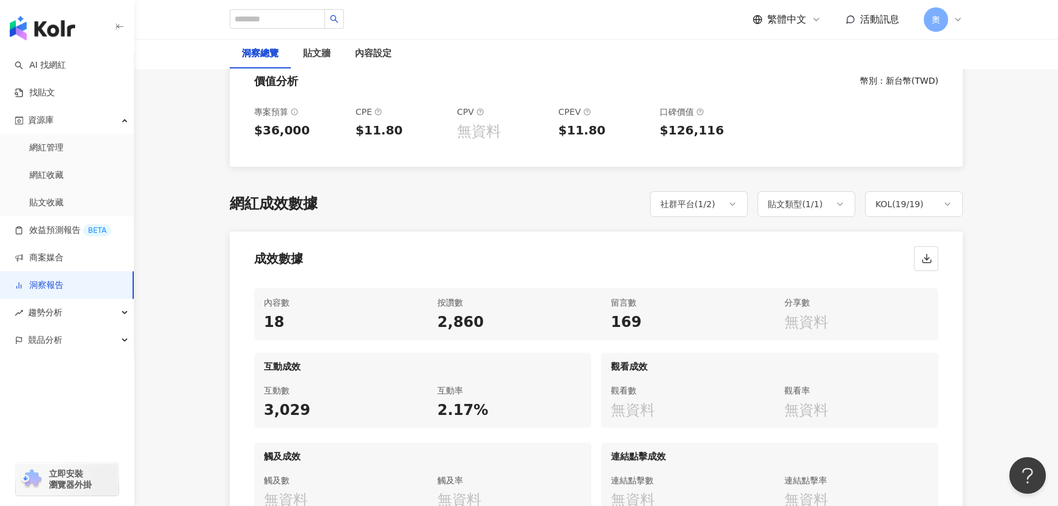
scroll to position [394, 0]
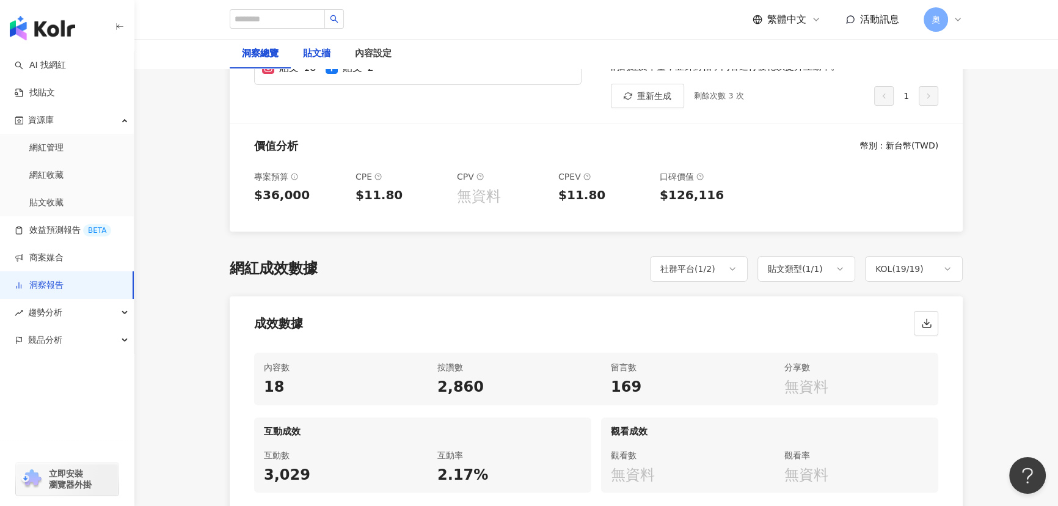
click at [307, 55] on div "貼文牆" at bounding box center [316, 53] width 27 height 15
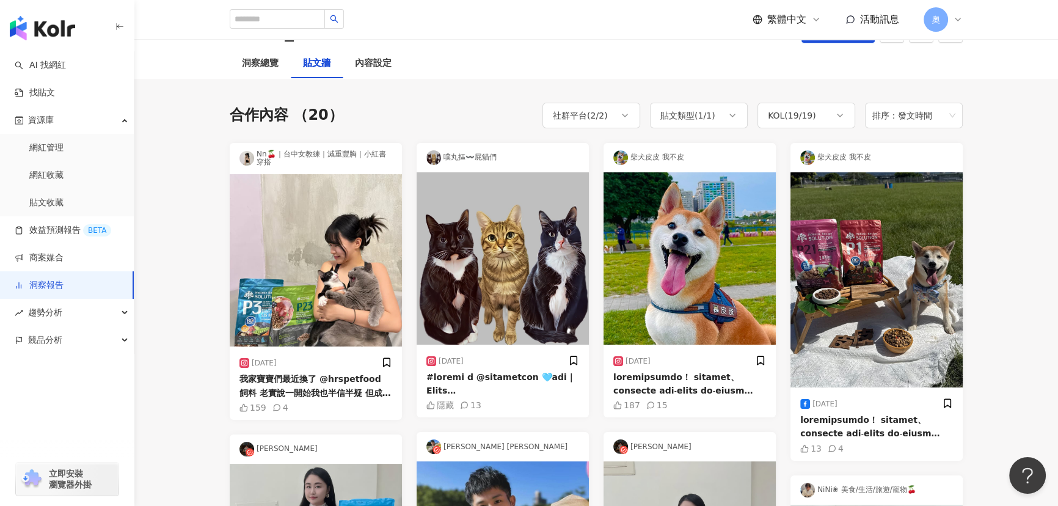
scroll to position [55, 0]
